Goal: Information Seeking & Learning: Learn about a topic

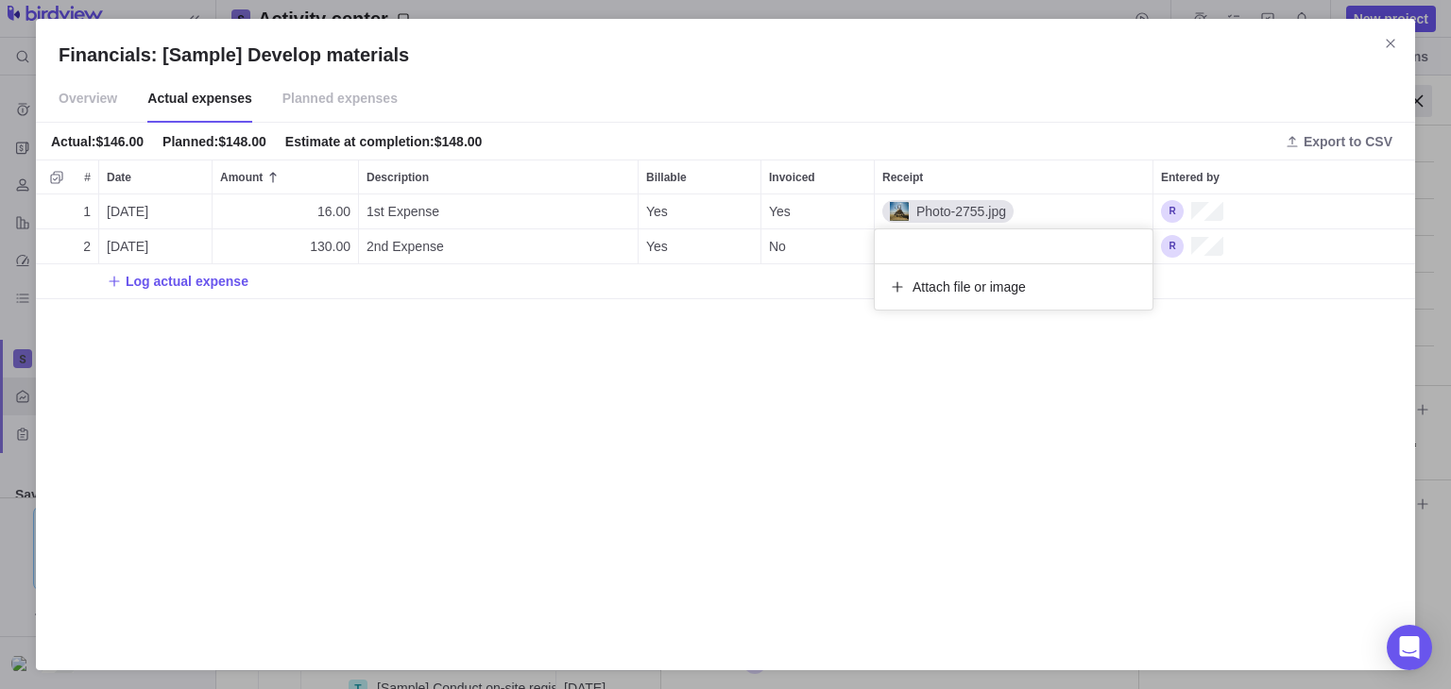
scroll to position [438, 1364]
drag, startPoint x: 150, startPoint y: 136, endPoint x: 39, endPoint y: 139, distance: 111.5
click at [39, 139] on div "Financials: [Sample] Develop materials Overview Actual expenses Planned expense…" at bounding box center [725, 344] width 1451 height 689
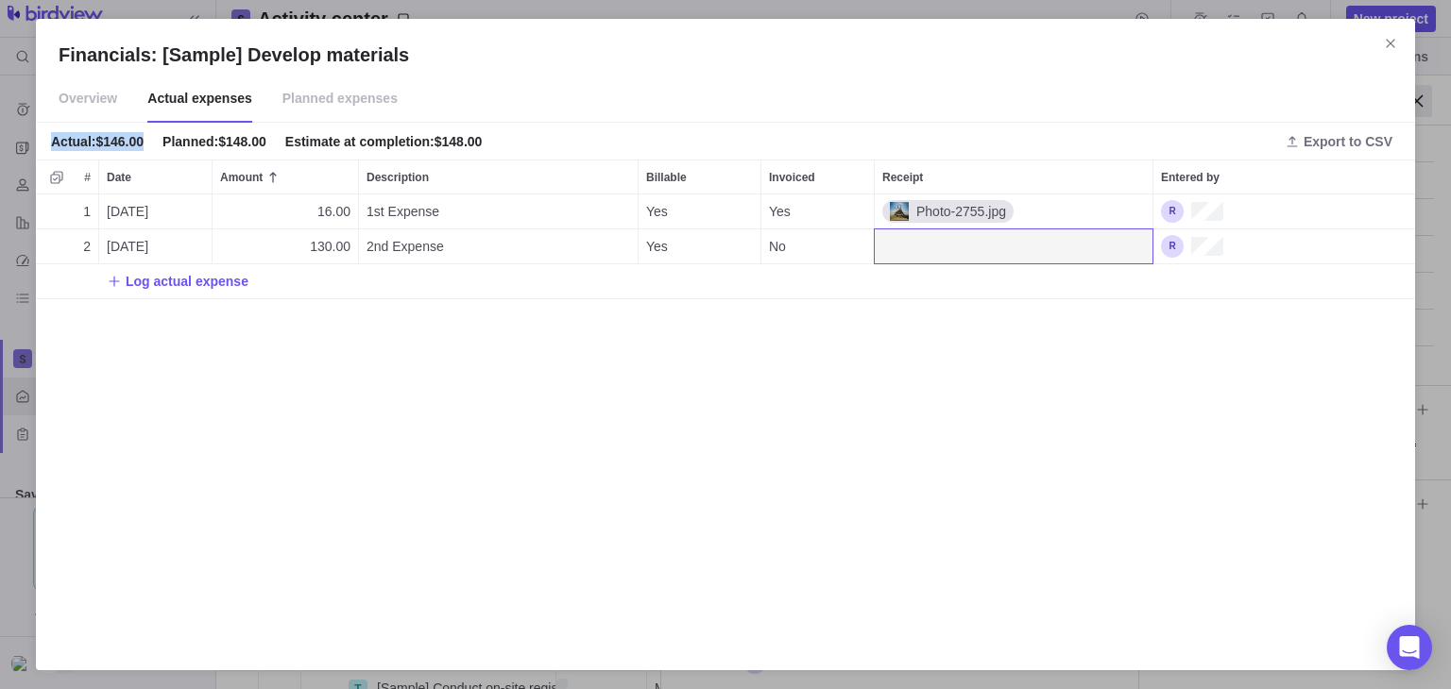
copy div "Actual : $146.00"
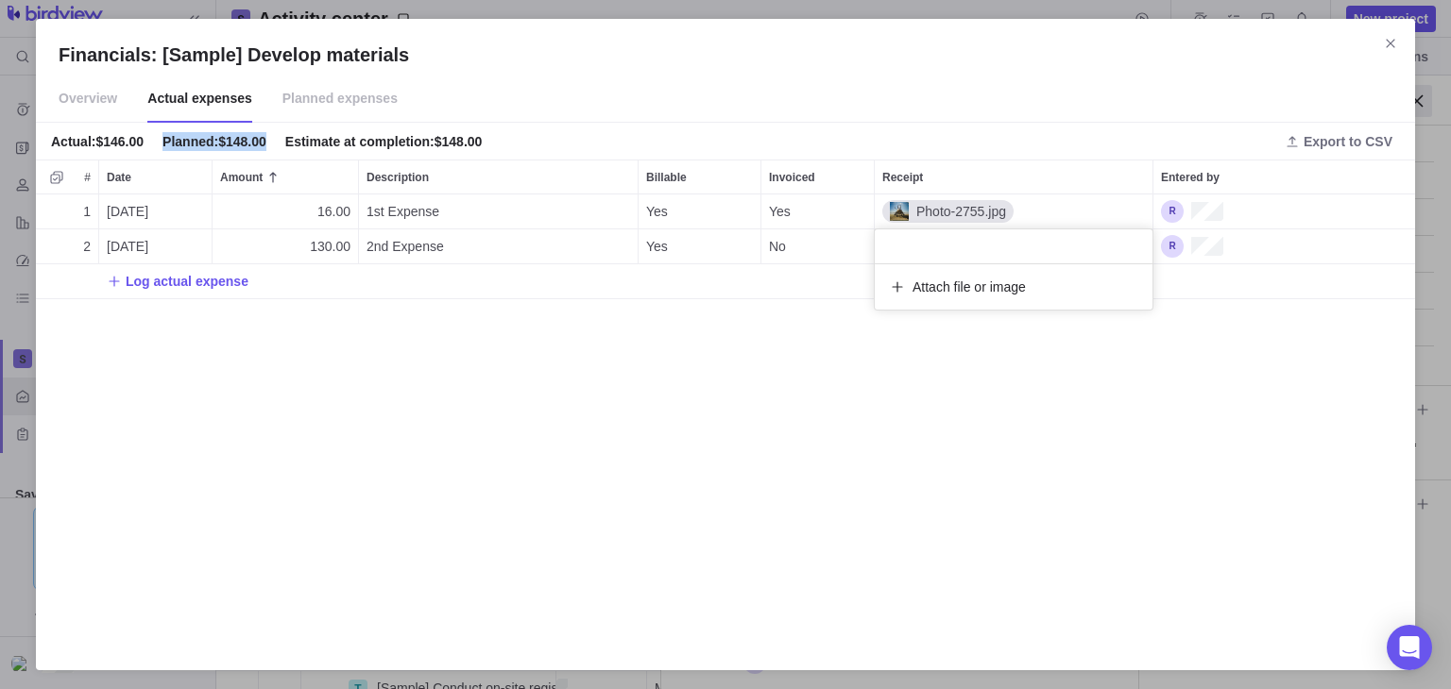
drag, startPoint x: 160, startPoint y: 137, endPoint x: 264, endPoint y: 147, distance: 105.3
click at [264, 147] on div "Financials: [Sample] Develop materials Overview Actual expenses Planned expense…" at bounding box center [725, 344] width 1451 height 689
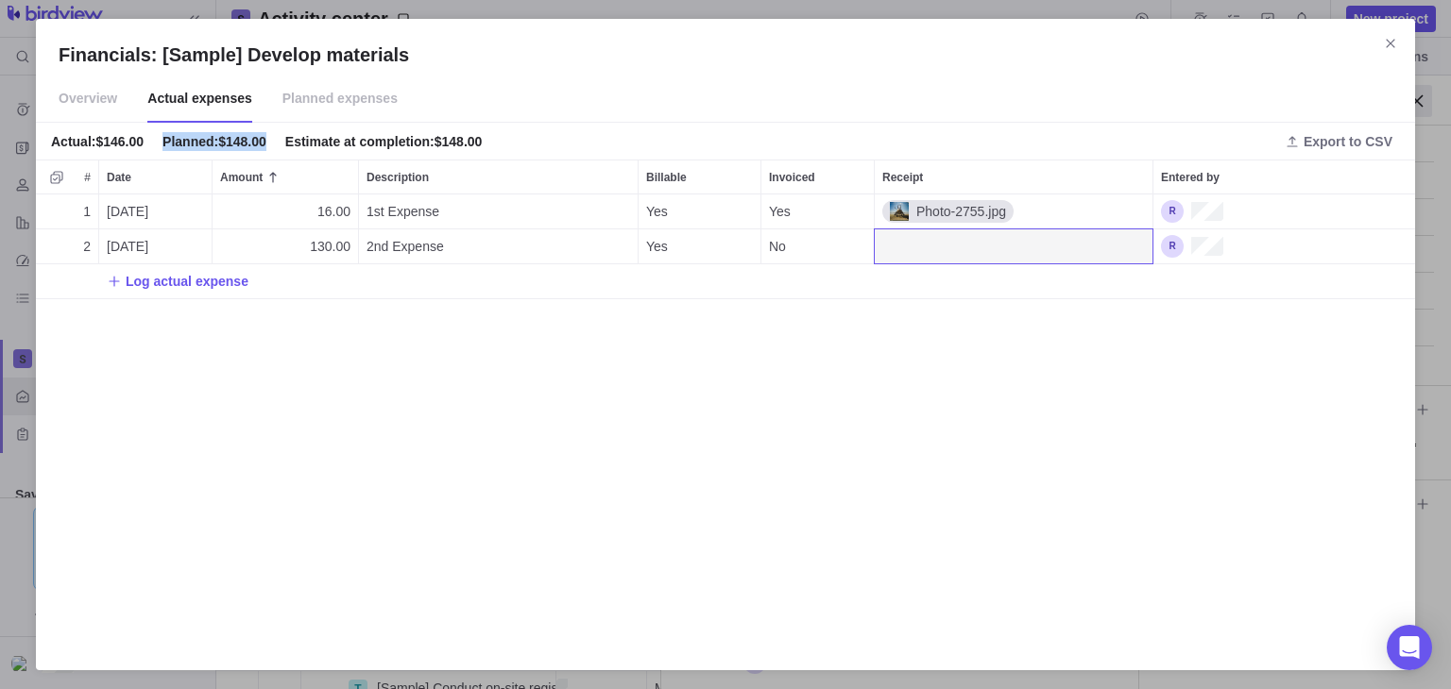
copy div "Planned : $148.00"
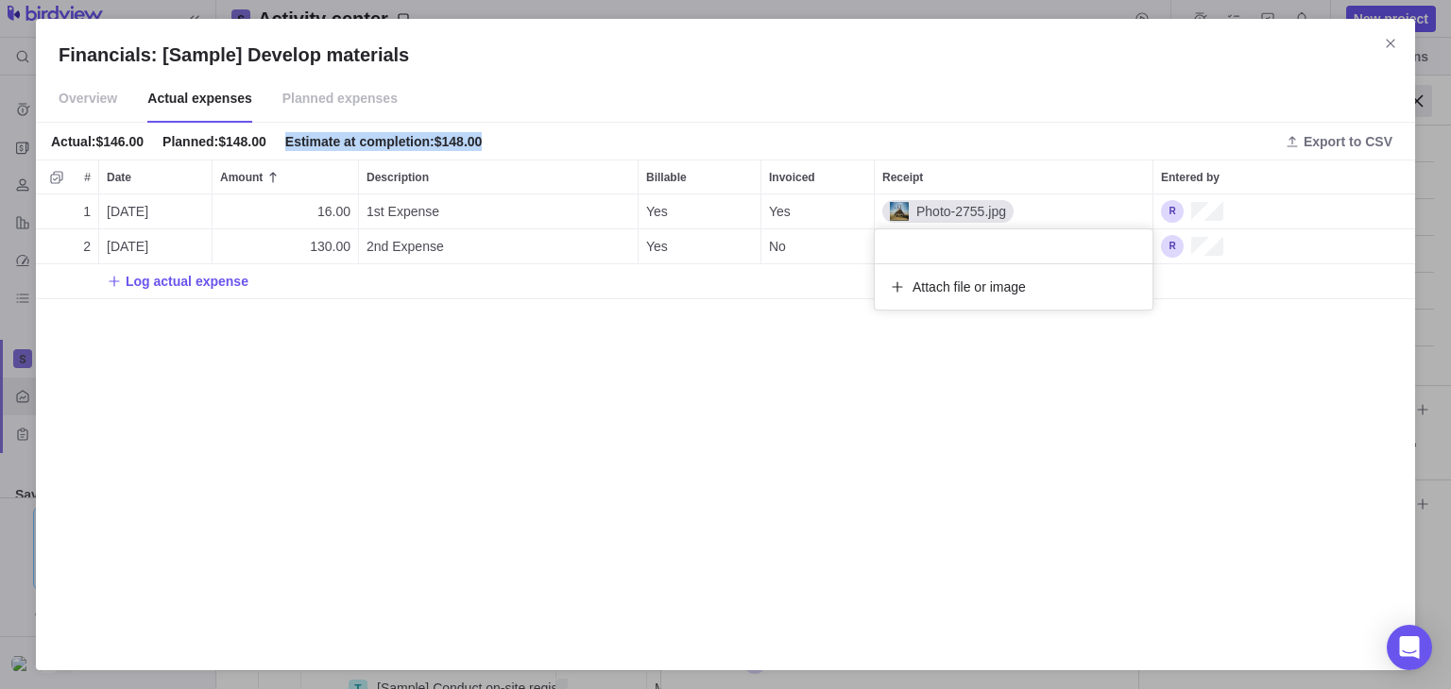
drag, startPoint x: 279, startPoint y: 135, endPoint x: 480, endPoint y: 134, distance: 201.2
click at [480, 134] on div "Financials: [Sample] Develop materials Overview Actual expenses Planned expense…" at bounding box center [725, 344] width 1451 height 689
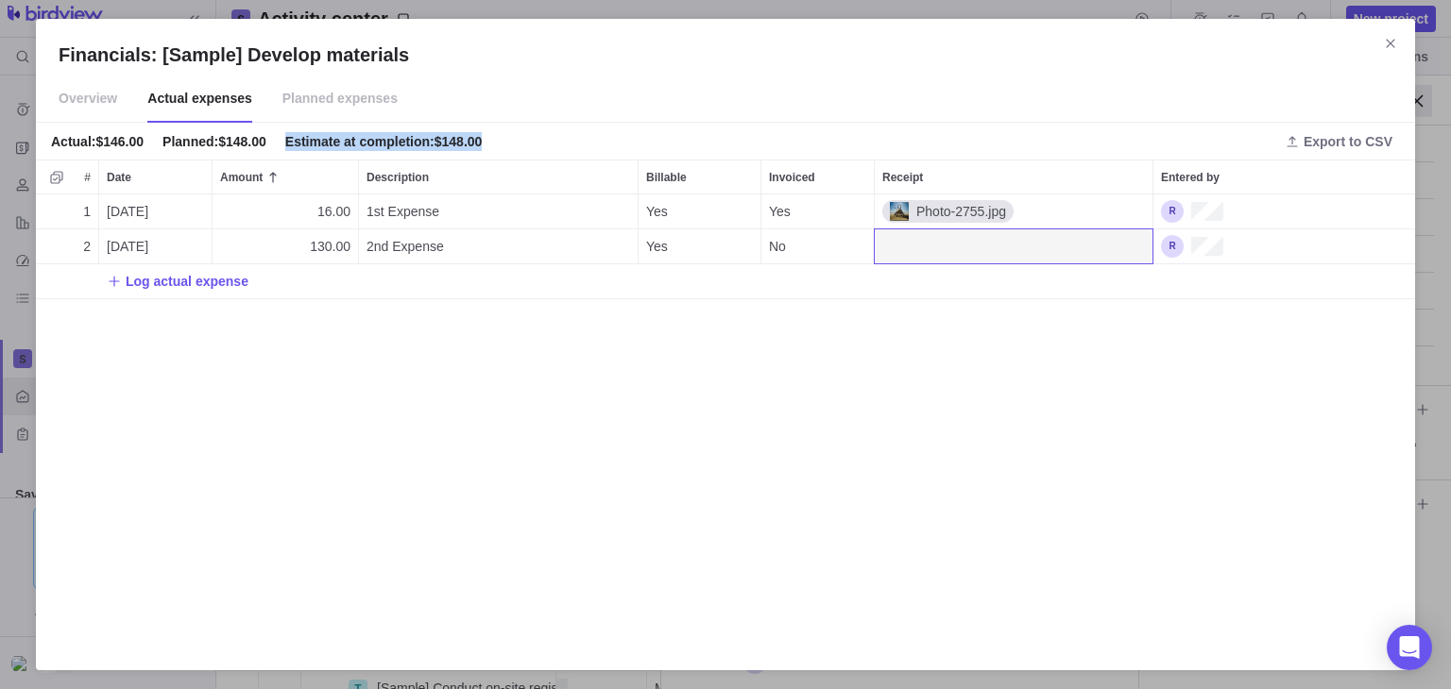
copy div "Estimate at completion : $148.00"
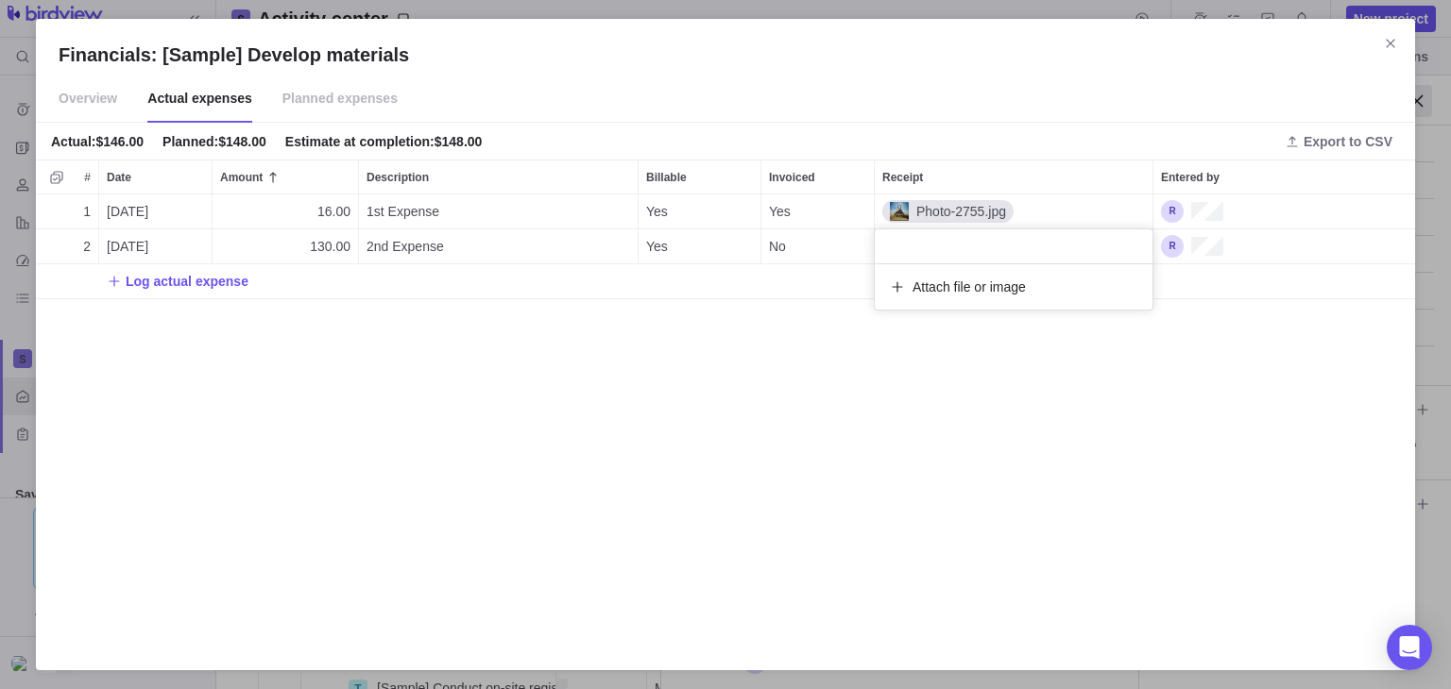
click at [321, 97] on div "Financials: [Sample] Develop materials Overview Actual expenses Planned expense…" at bounding box center [725, 344] width 1451 height 689
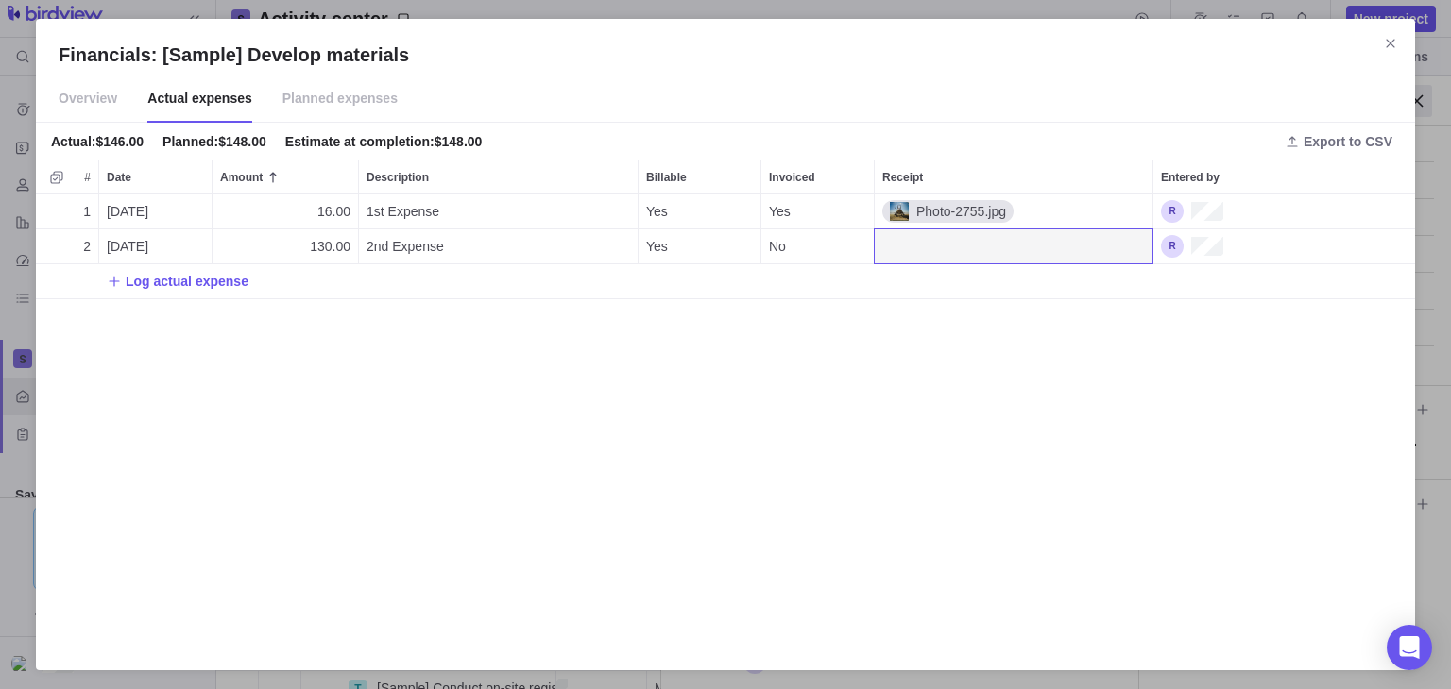
click at [321, 97] on span "Planned expenses" at bounding box center [339, 99] width 115 height 47
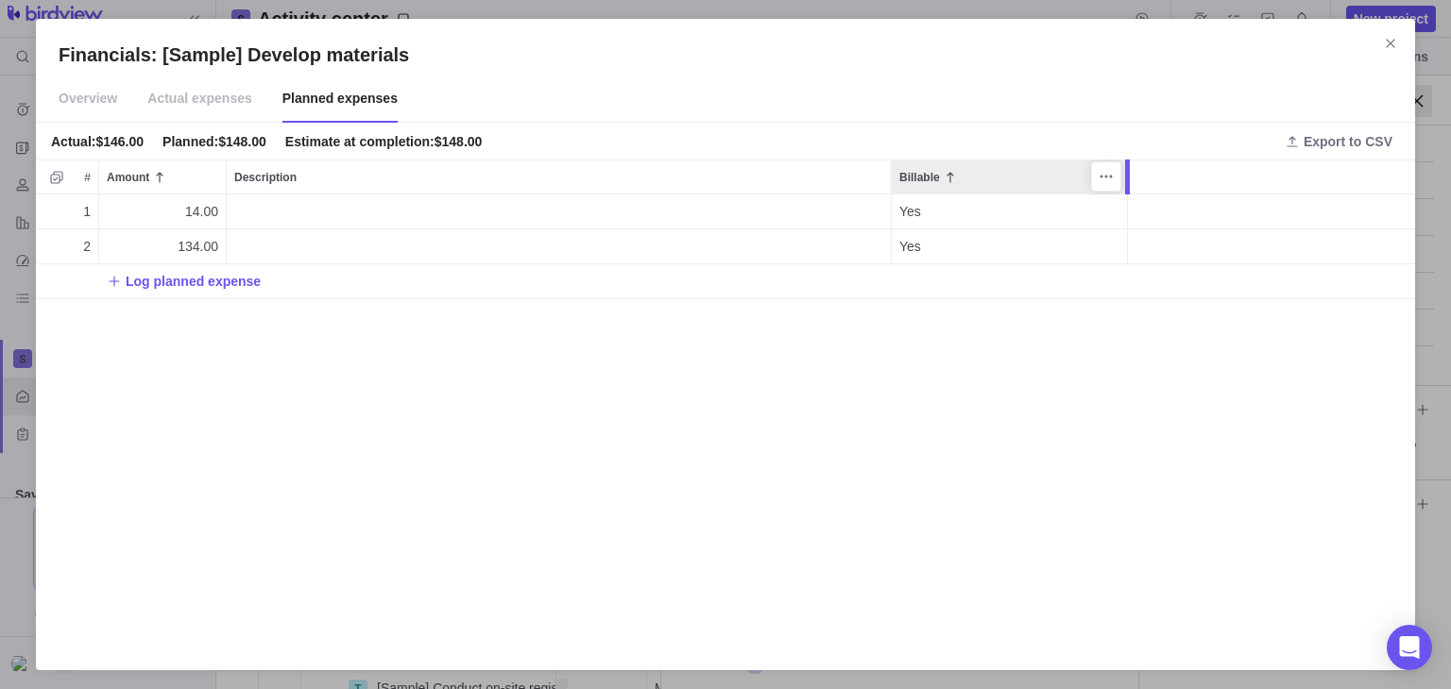
drag, startPoint x: 1015, startPoint y: 161, endPoint x: 1125, endPoint y: 233, distance: 131.5
click at [1125, 233] on div "Financials: [Sample] Develop materials Overview Actual expenses Planned expense…" at bounding box center [725, 344] width 1451 height 689
click at [1360, 179] on div "Financials: [Sample] Develop materials" at bounding box center [1271, 177] width 287 height 35
click at [91, 107] on span "Overview" at bounding box center [88, 99] width 59 height 47
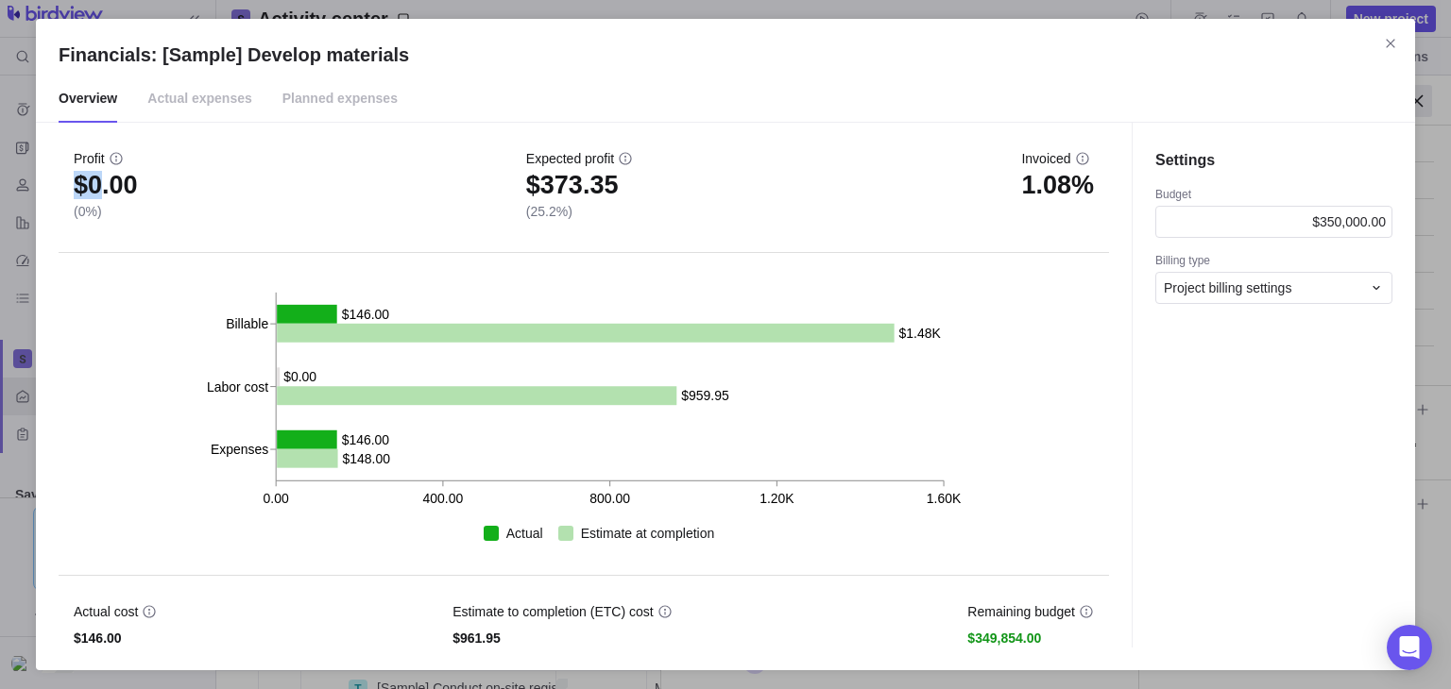
drag, startPoint x: 120, startPoint y: 167, endPoint x: 102, endPoint y: 171, distance: 18.3
click at [102, 171] on div "Profit $0.00 (0%)" at bounding box center [106, 193] width 64 height 88
click at [78, 159] on span "Profit" at bounding box center [89, 158] width 31 height 19
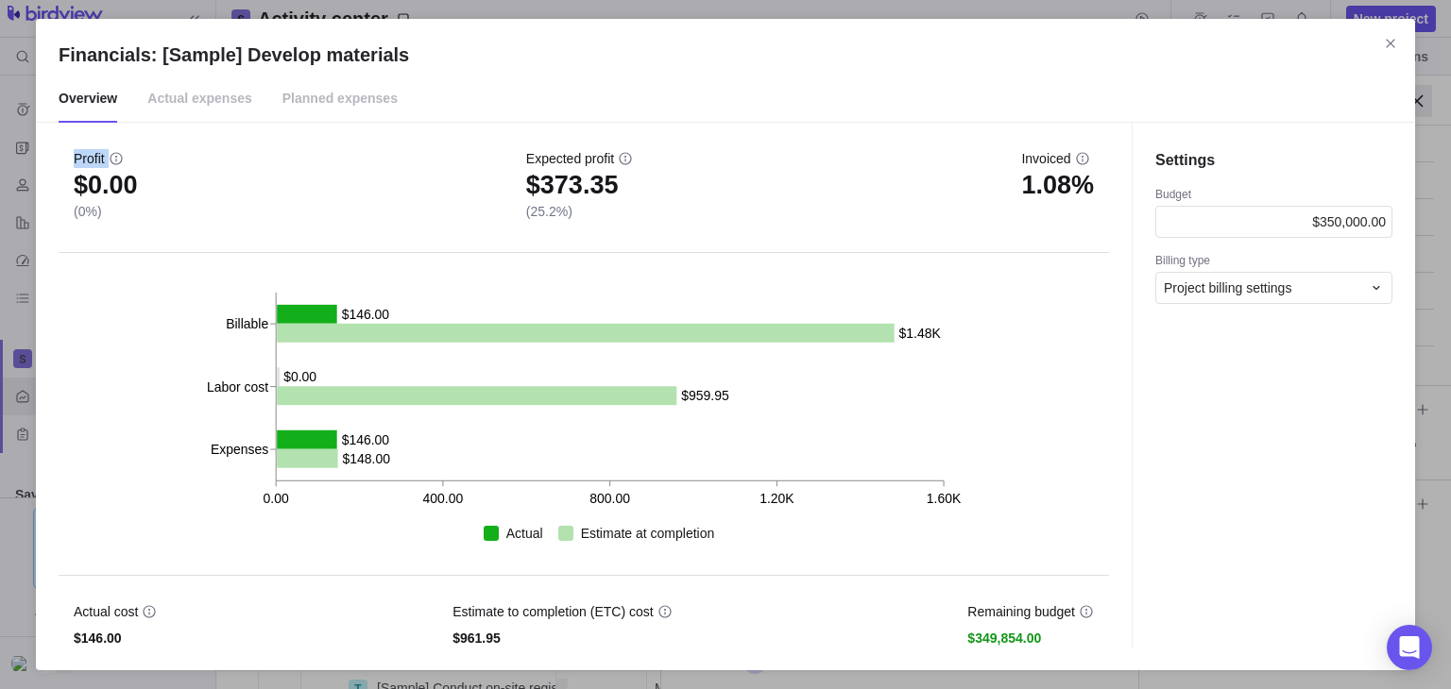
copy div "Profit"
click at [125, 176] on span "$0.00" at bounding box center [106, 185] width 64 height 19
copy span "$0.00"
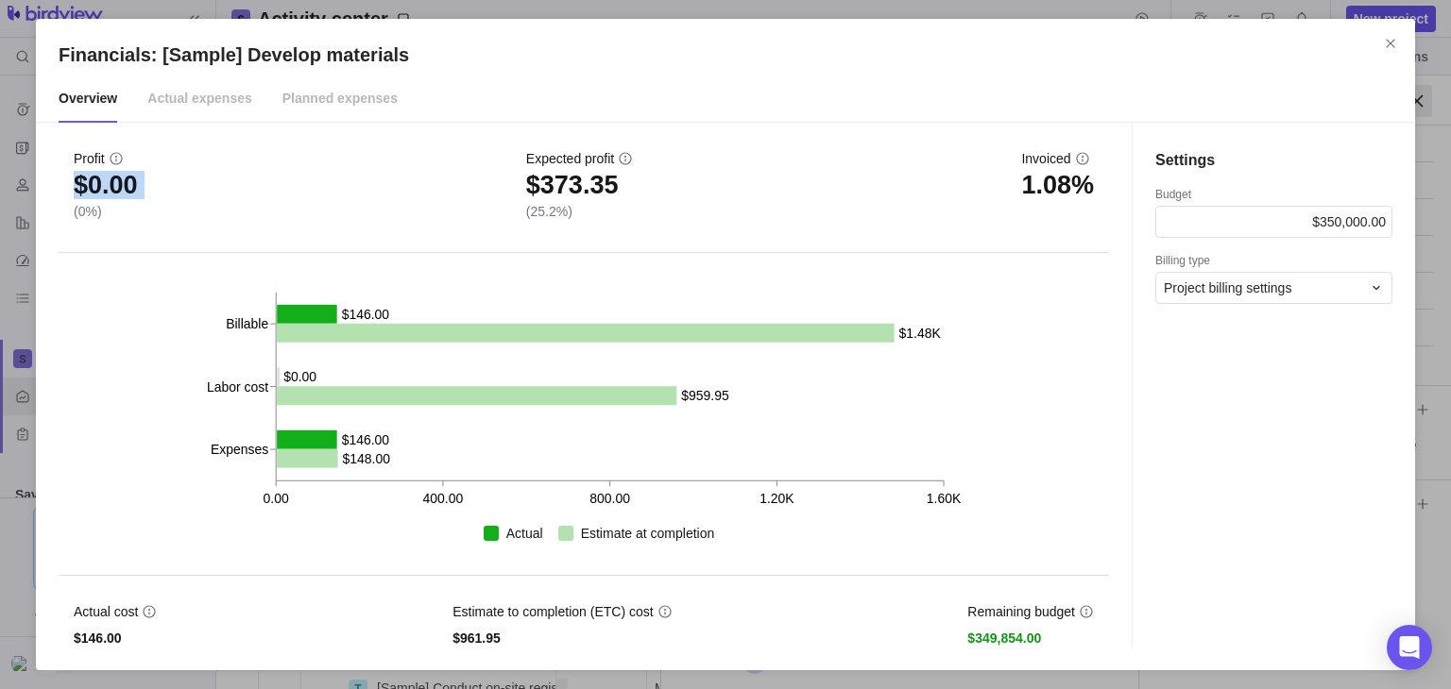
click at [572, 162] on span "Expected profit" at bounding box center [570, 158] width 88 height 19
copy div "Expected profit"
click at [576, 190] on span "$373.35" at bounding box center [579, 185] width 107 height 19
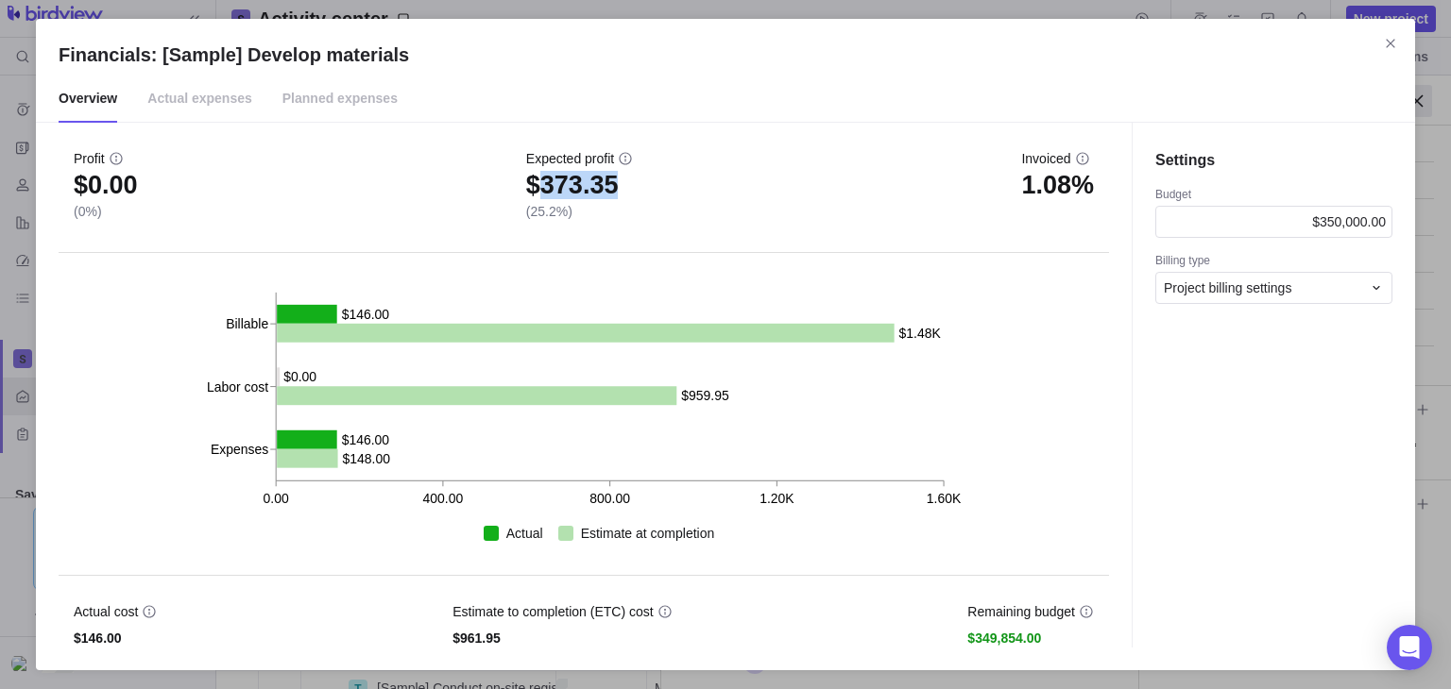
click at [576, 190] on span "$373.35" at bounding box center [579, 185] width 107 height 19
copy span "$373.35"
click at [1051, 156] on span "Invoiced" at bounding box center [1045, 158] width 49 height 19
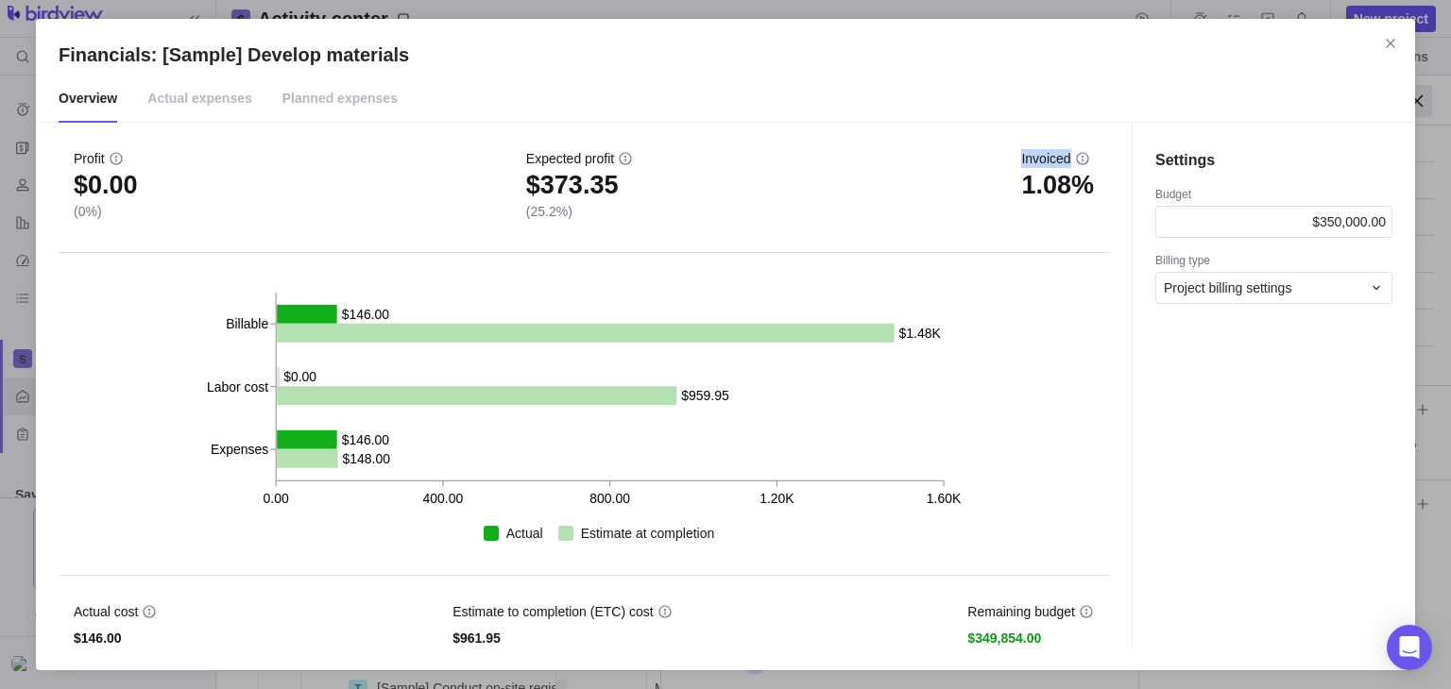
copy span "Invoiced"
click at [1041, 194] on span "1.08%" at bounding box center [1057, 185] width 73 height 19
click at [1039, 194] on span "1.08%" at bounding box center [1057, 185] width 73 height 19
click at [1054, 182] on span "1.08%" at bounding box center [1057, 185] width 73 height 19
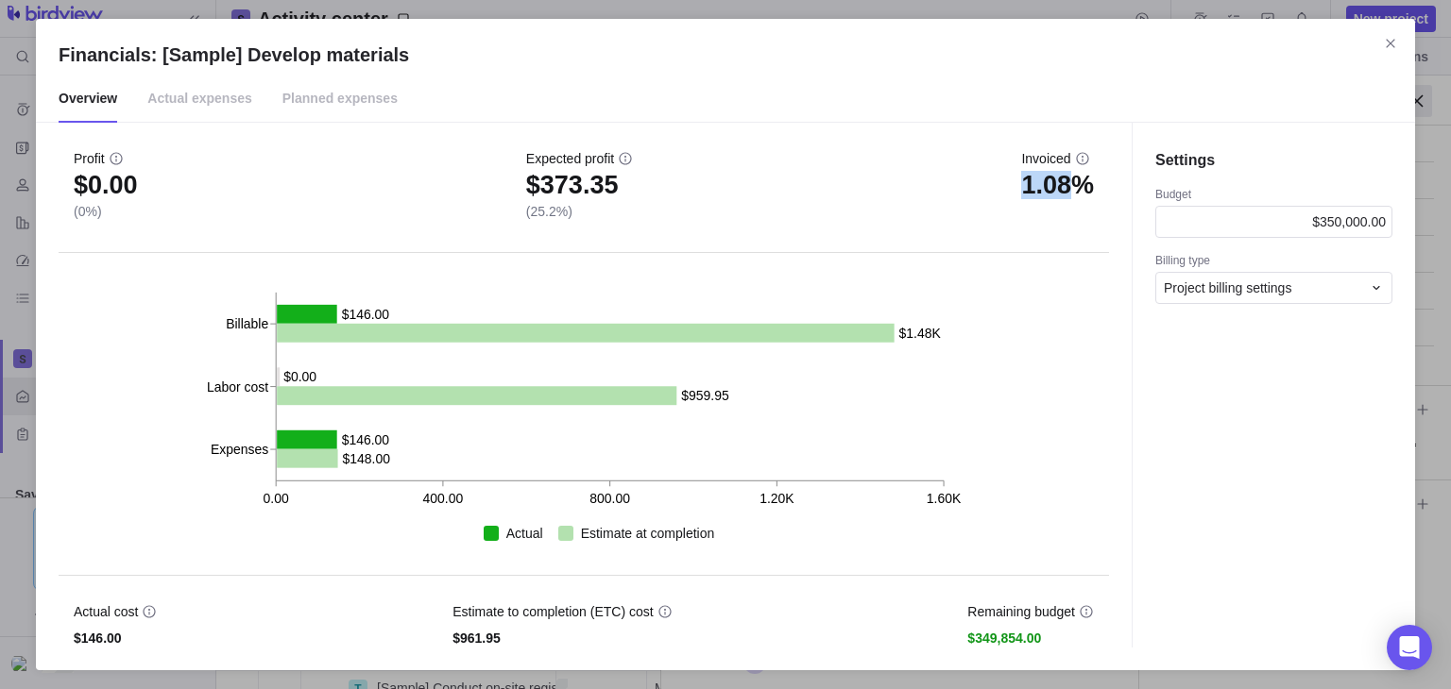
click at [1054, 182] on span "1.08%" at bounding box center [1057, 185] width 73 height 19
copy div "1.08%"
